Goal: Complete application form: Complete application form

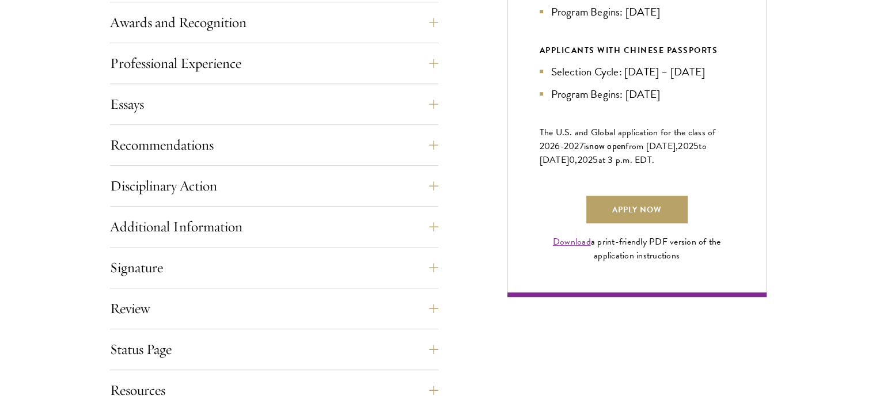
scroll to position [739, 0]
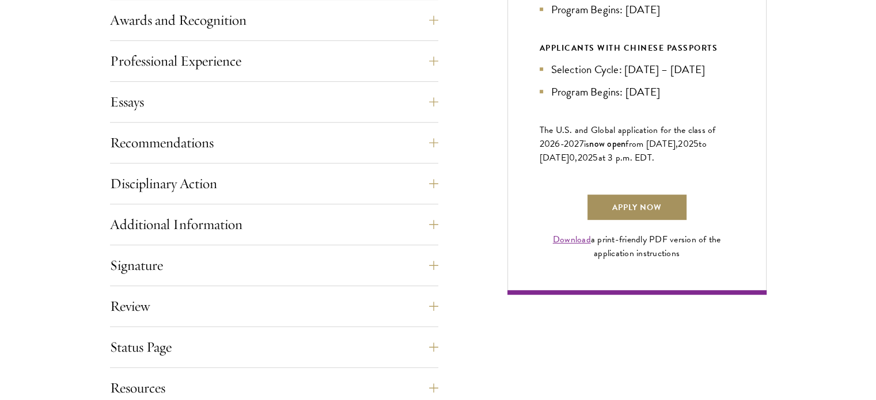
click at [602, 219] on link "Apply Now" at bounding box center [636, 208] width 101 height 28
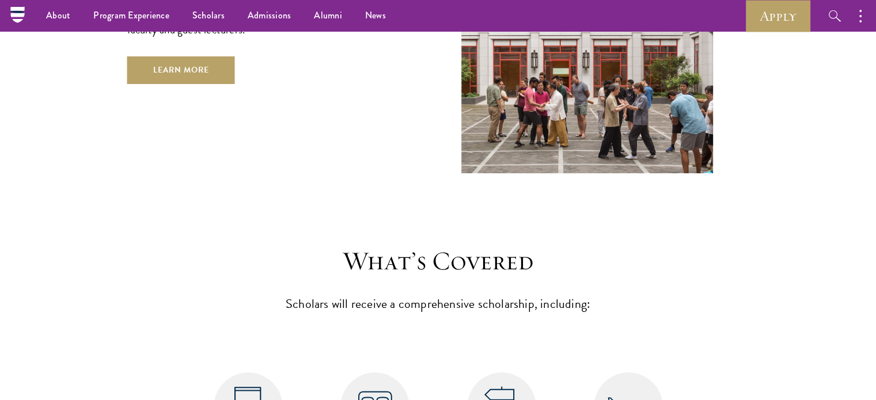
scroll to position [4372, 0]
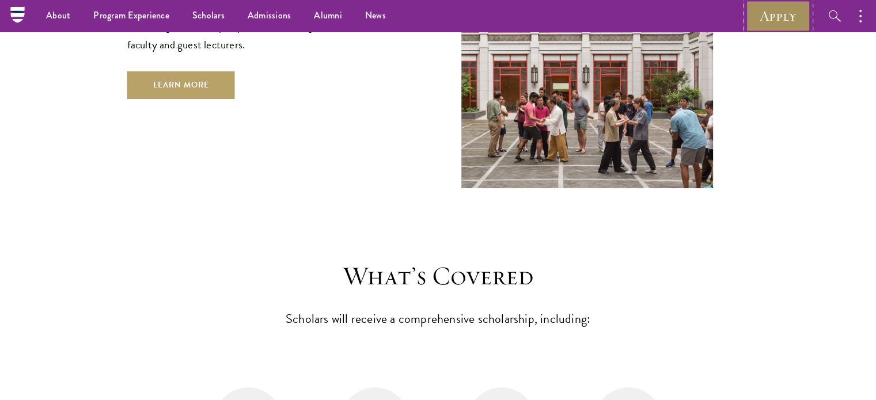
click at [777, 7] on link "Apply" at bounding box center [778, 16] width 65 height 32
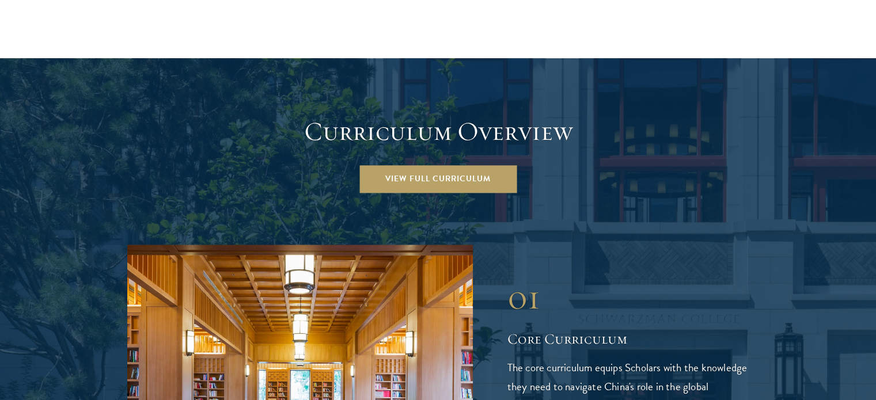
scroll to position [1571, 0]
